Goal: Transaction & Acquisition: Subscribe to service/newsletter

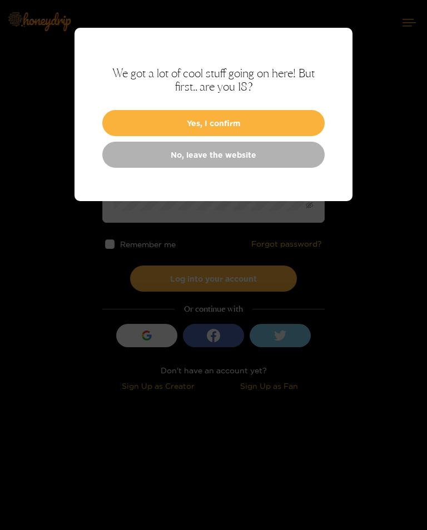
click at [302, 122] on button "Yes, I confirm" at bounding box center [213, 123] width 222 height 26
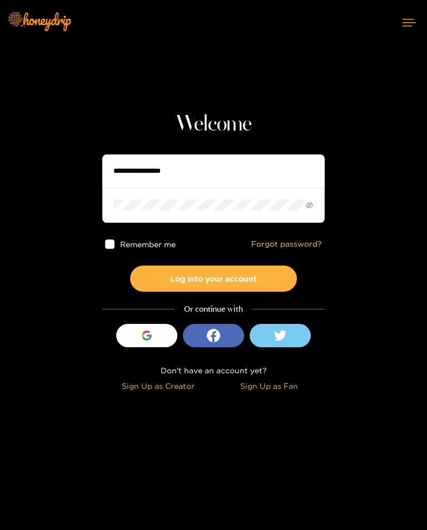
click at [263, 172] on input "text" at bounding box center [213, 171] width 222 height 33
type input "**********"
click at [267, 280] on button "Log into your account" at bounding box center [213, 279] width 167 height 26
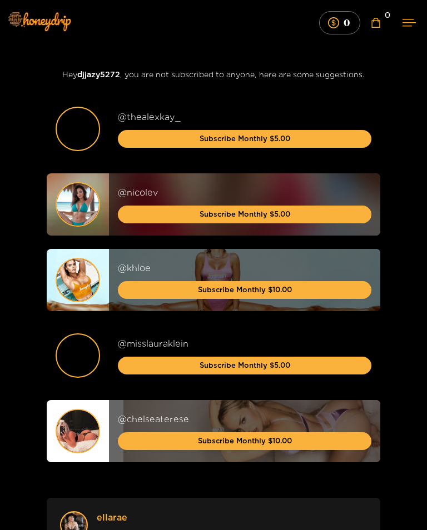
click at [422, 20] on button at bounding box center [409, 22] width 36 height 29
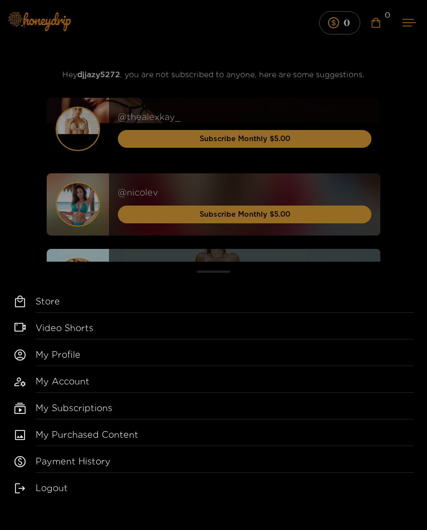
click at [408, 26] on div "Store Video Shorts My Profile My Account My Subscriptions My Purchased Content …" at bounding box center [213, 265] width 427 height 530
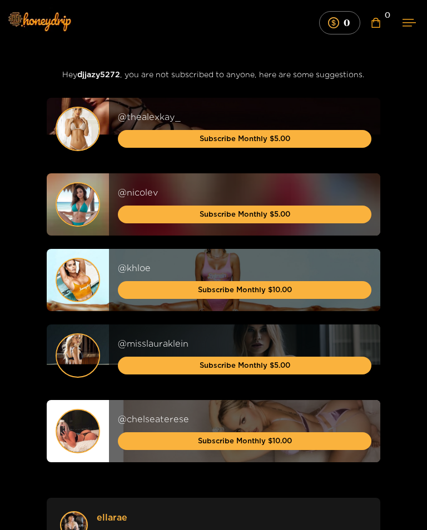
click at [414, 22] on icon at bounding box center [408, 22] width 13 height 7
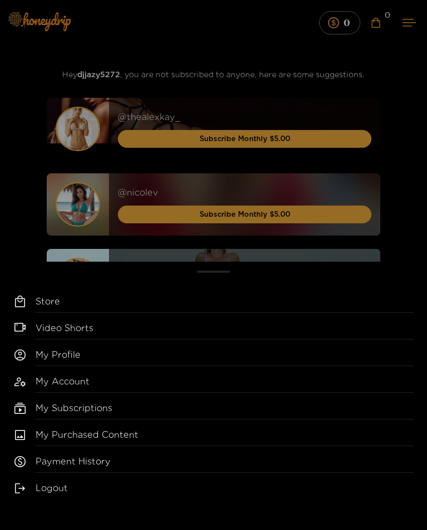
click at [138, 406] on link "My Subscriptions" at bounding box center [225, 411] width 378 height 18
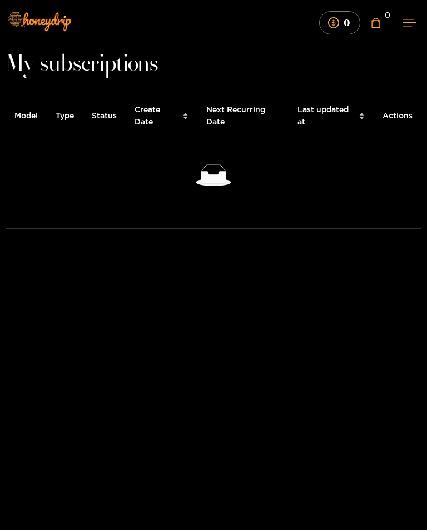
click at [119, 111] on th "Status" at bounding box center [104, 116] width 43 height 43
click at [37, 107] on th "Model" at bounding box center [26, 116] width 41 height 43
click at [28, 116] on th "Model" at bounding box center [26, 116] width 41 height 43
click at [20, 117] on th "Model" at bounding box center [26, 116] width 41 height 43
click at [413, 24] on icon at bounding box center [408, 22] width 13 height 7
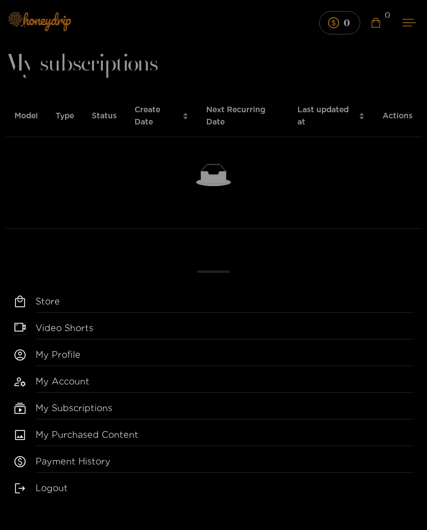
click at [178, 351] on link "My Profile" at bounding box center [225, 358] width 378 height 18
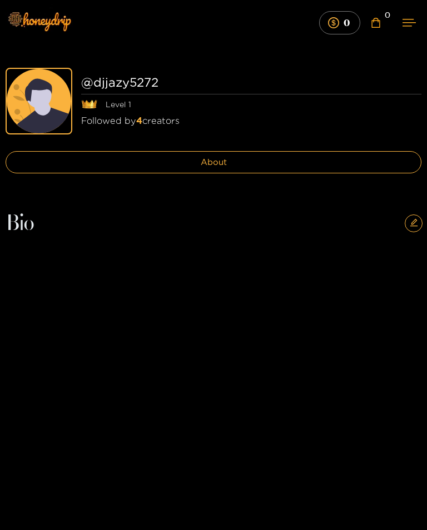
click at [411, 26] on icon at bounding box center [408, 22] width 13 height 7
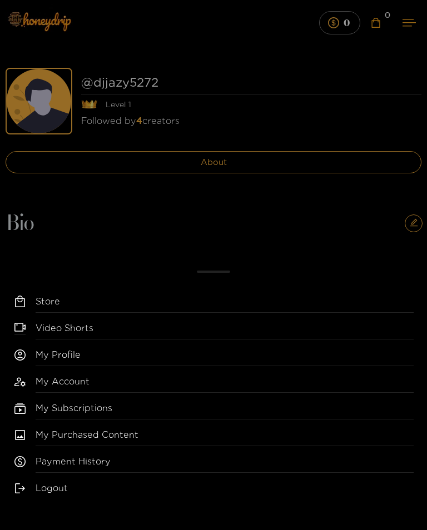
click at [148, 378] on div "My Account" at bounding box center [225, 384] width 378 height 18
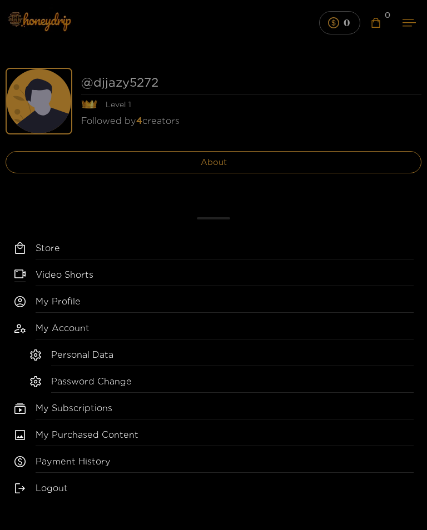
click at [151, 410] on link "My Subscriptions" at bounding box center [225, 411] width 378 height 18
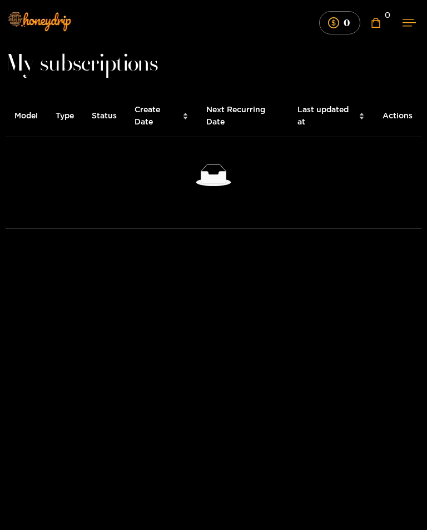
click at [159, 111] on span "Create Date" at bounding box center [156, 115] width 43 height 24
click at [162, 123] on span "Create Date" at bounding box center [156, 115] width 43 height 24
click at [44, 113] on th "Model" at bounding box center [26, 116] width 41 height 43
click at [28, 23] on img at bounding box center [39, 21] width 78 height 47
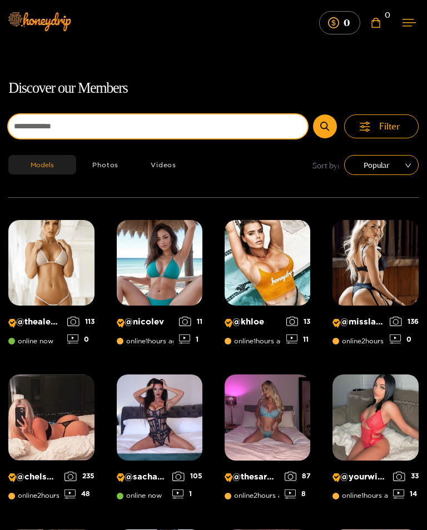
click at [252, 127] on input at bounding box center [157, 127] width 299 height 24
click at [325, 126] on button "submit" at bounding box center [325, 127] width 24 height 24
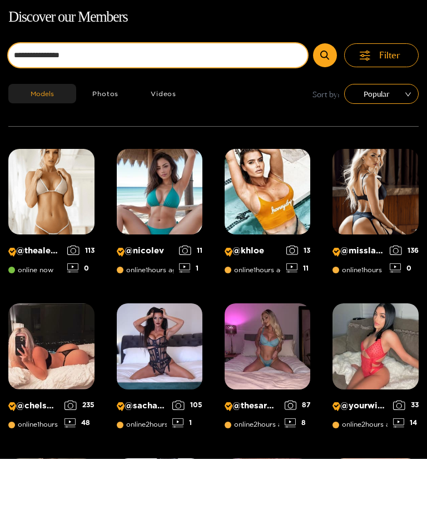
type input "**********"
click at [325, 115] on button "submit" at bounding box center [325, 127] width 24 height 24
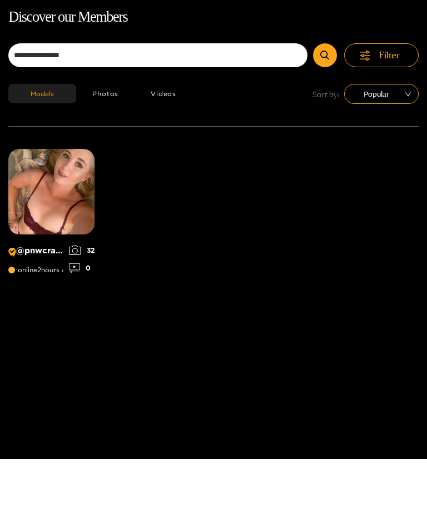
click at [67, 220] on img at bounding box center [51, 263] width 86 height 86
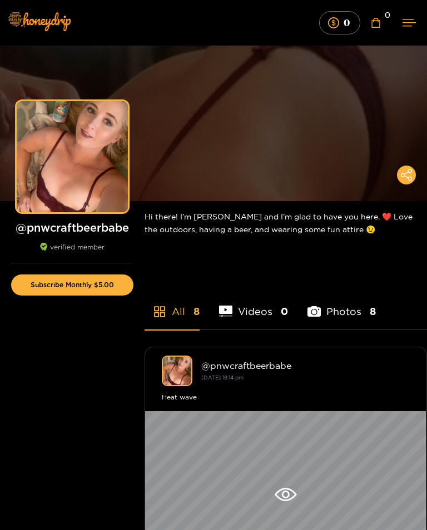
click at [120, 282] on button "Subscribe Monthly $5.00" at bounding box center [72, 285] width 122 height 21
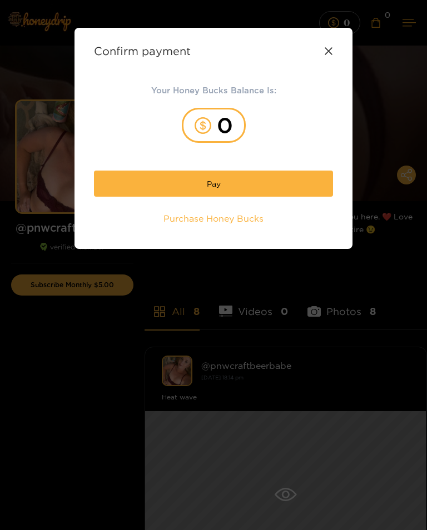
click at [337, 43] on div "Confirm payment Your Honey Bucks Balance Is: 0 Pay Purchase Honey Bucks" at bounding box center [213, 138] width 278 height 221
click at [327, 55] on icon at bounding box center [328, 51] width 9 height 9
